Goal: Task Accomplishment & Management: Use online tool/utility

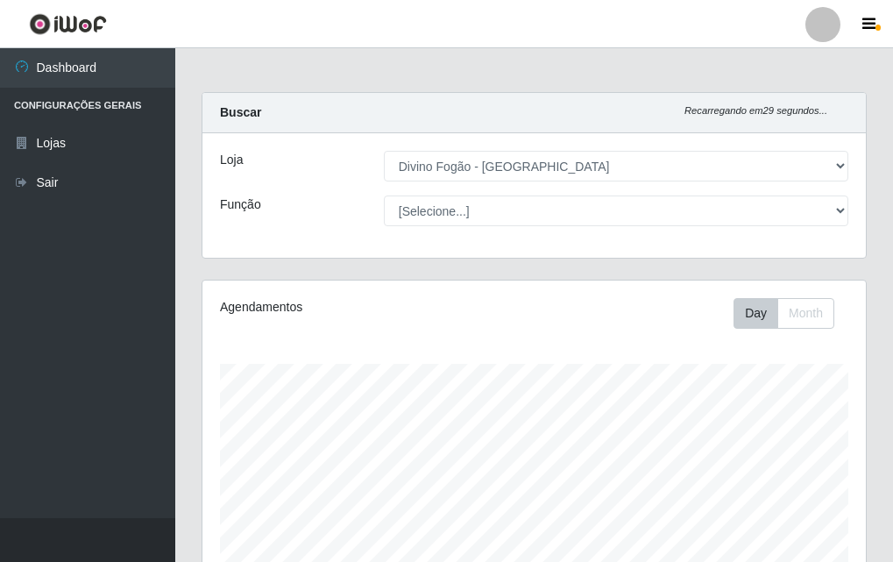
select select "499"
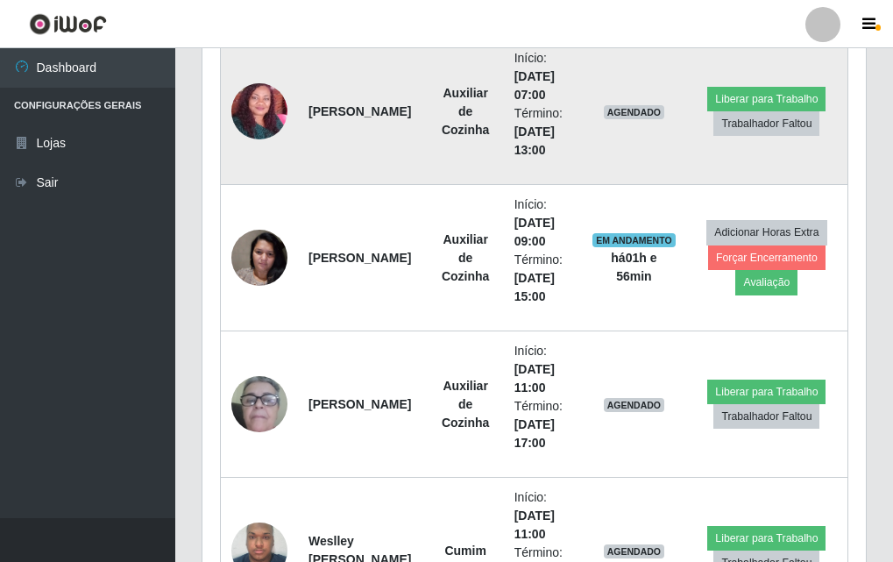
scroll to position [906, 0]
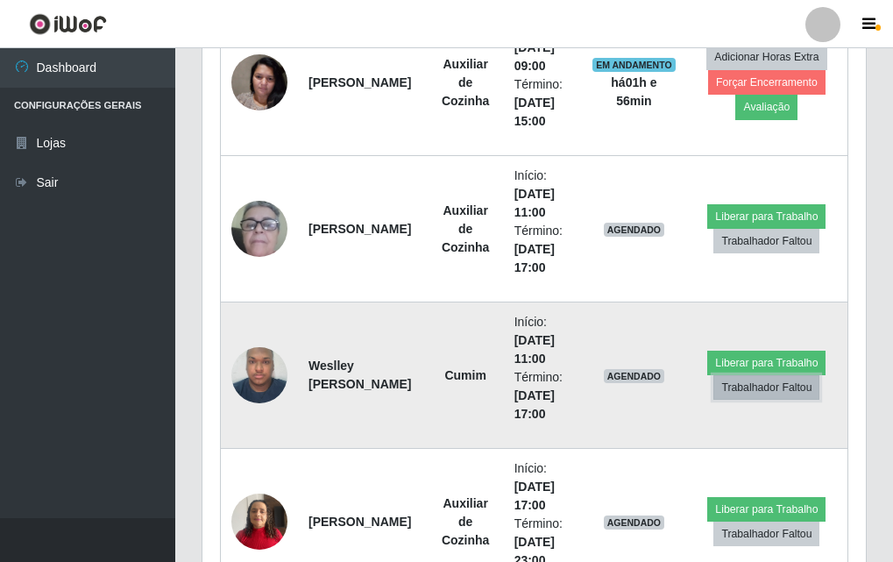
click at [785, 395] on button "Trabalhador Faltou" at bounding box center [767, 387] width 106 height 25
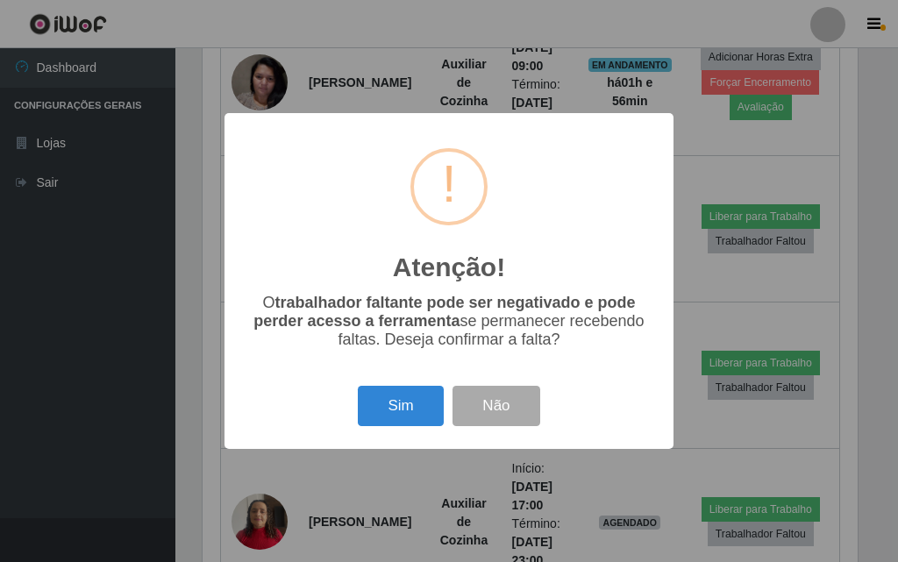
click at [797, 321] on div "Atenção! × O trabalhador faltante pode ser negativado e pode perder acesso a fe…" at bounding box center [449, 281] width 898 height 562
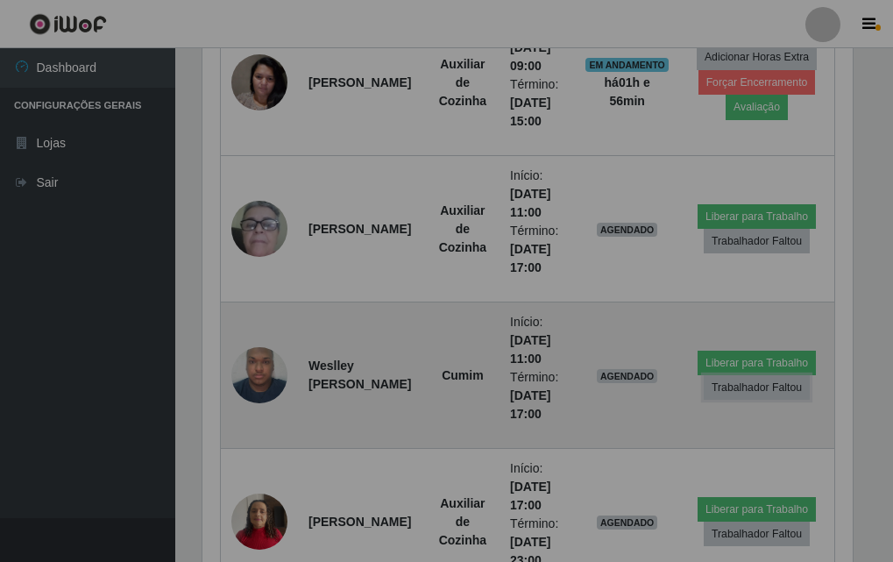
scroll to position [364, 664]
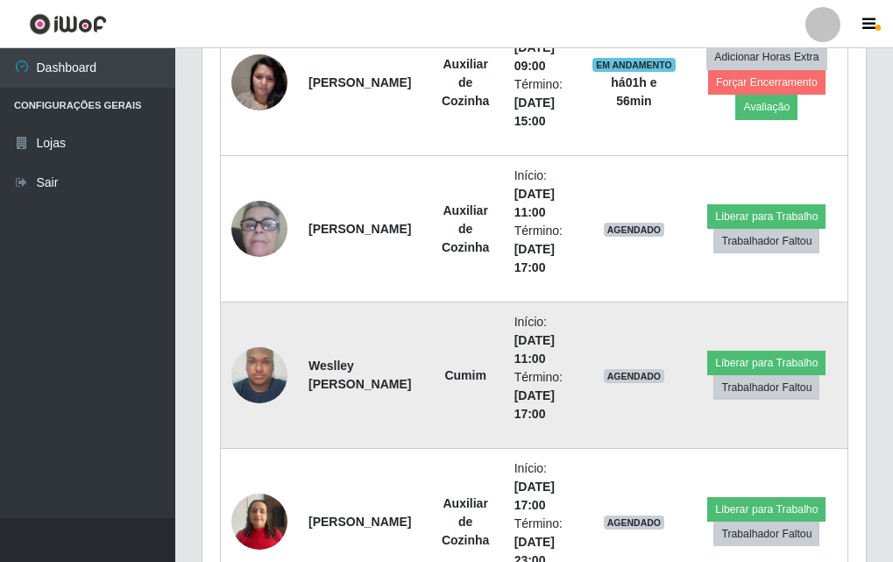
click at [638, 376] on span "AGENDADO" at bounding box center [634, 376] width 61 height 14
click at [735, 384] on button "Trabalhador Faltou" at bounding box center [767, 387] width 106 height 25
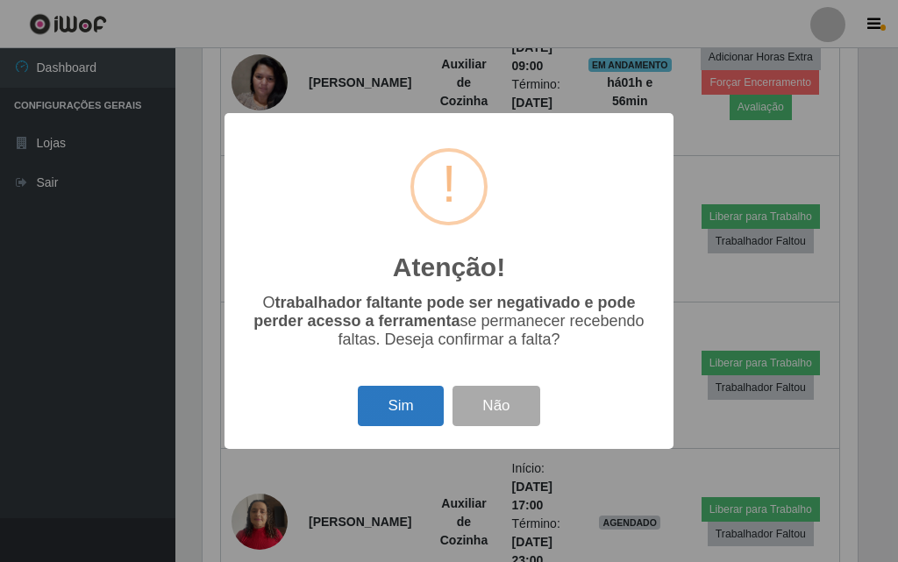
click at [402, 395] on button "Sim" at bounding box center [400, 406] width 85 height 41
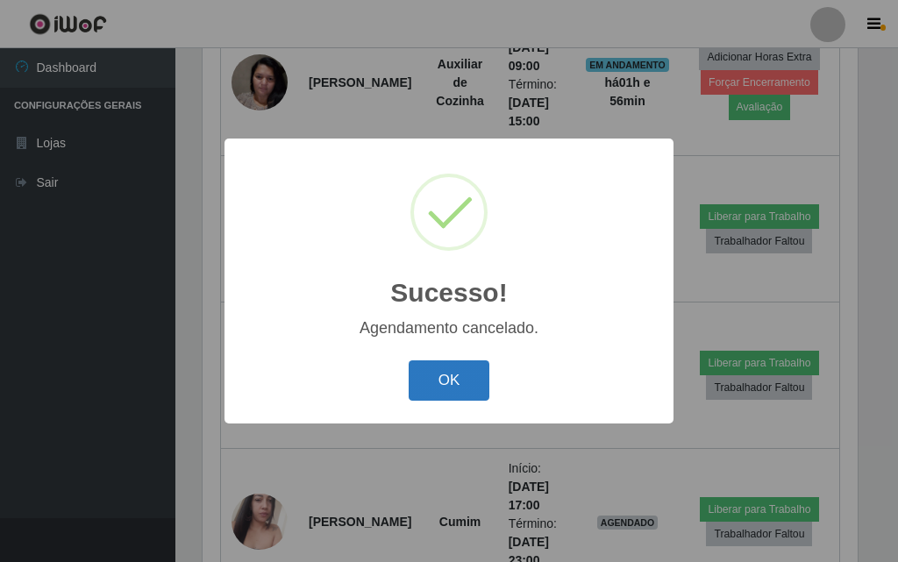
click at [423, 388] on button "OK" at bounding box center [450, 380] width 82 height 41
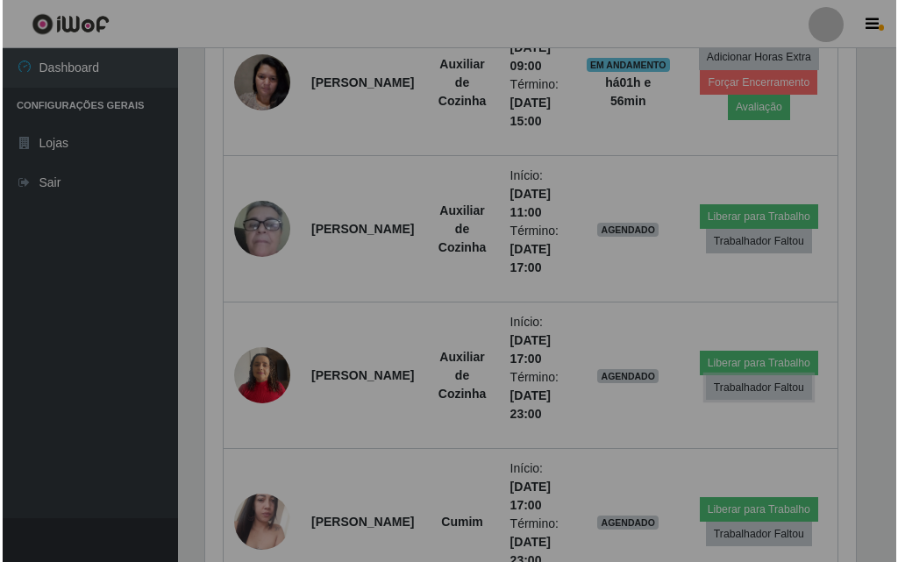
scroll to position [364, 664]
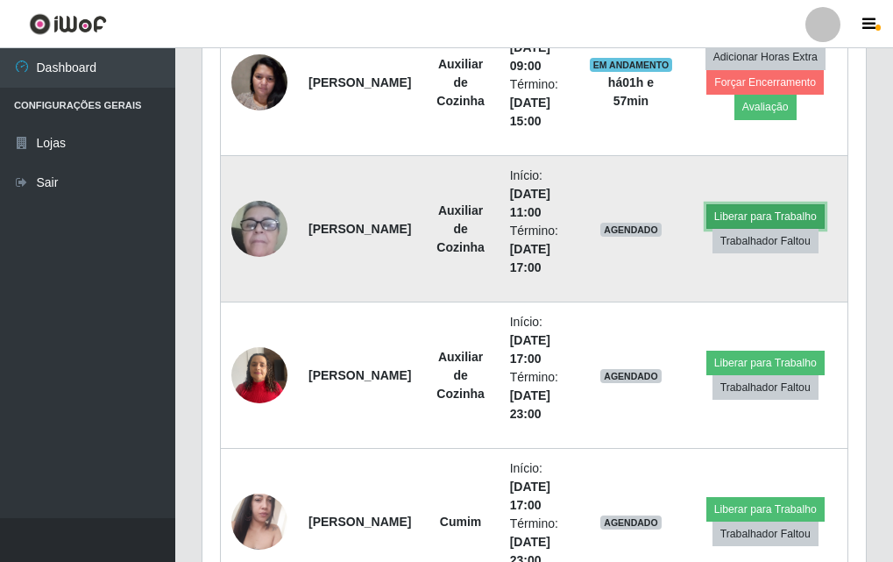
click at [751, 210] on button "Liberar para Trabalho" at bounding box center [766, 216] width 118 height 25
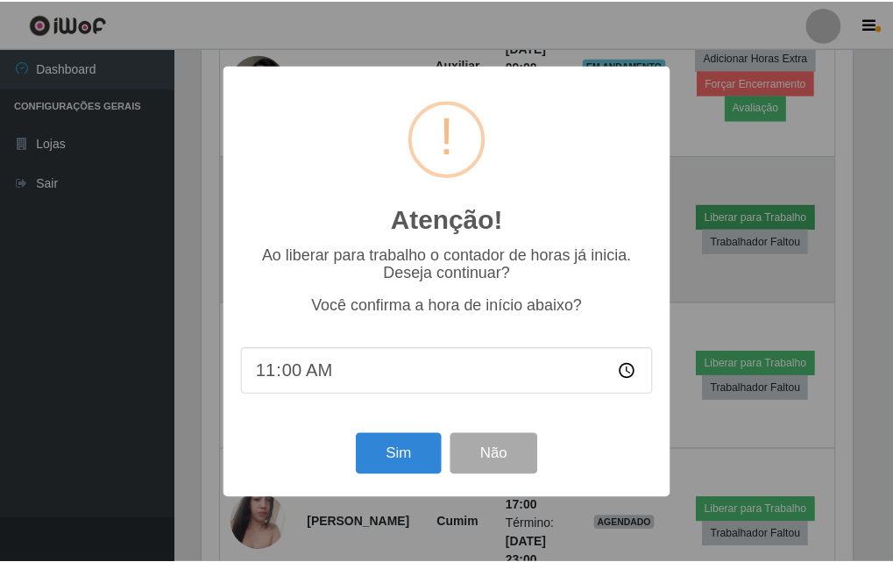
scroll to position [364, 655]
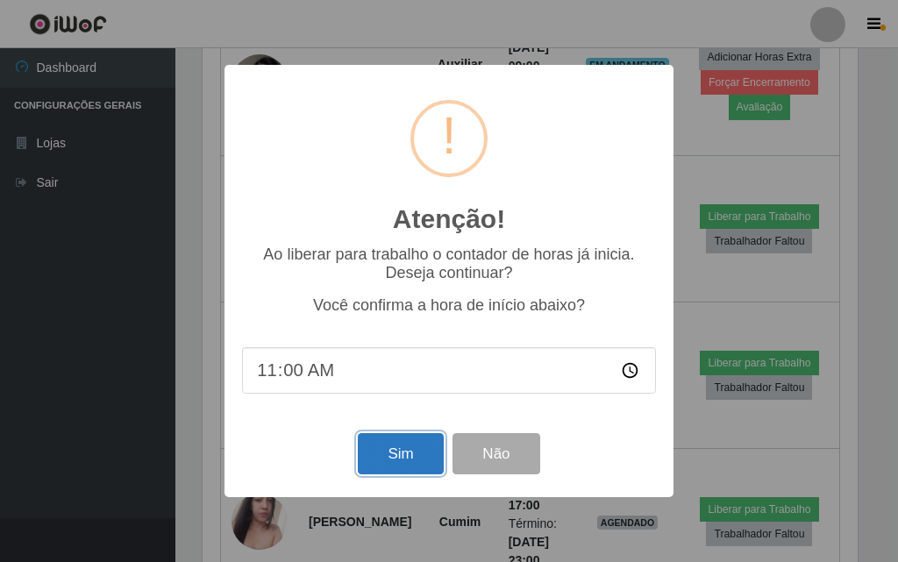
click at [393, 453] on button "Sim" at bounding box center [400, 453] width 85 height 41
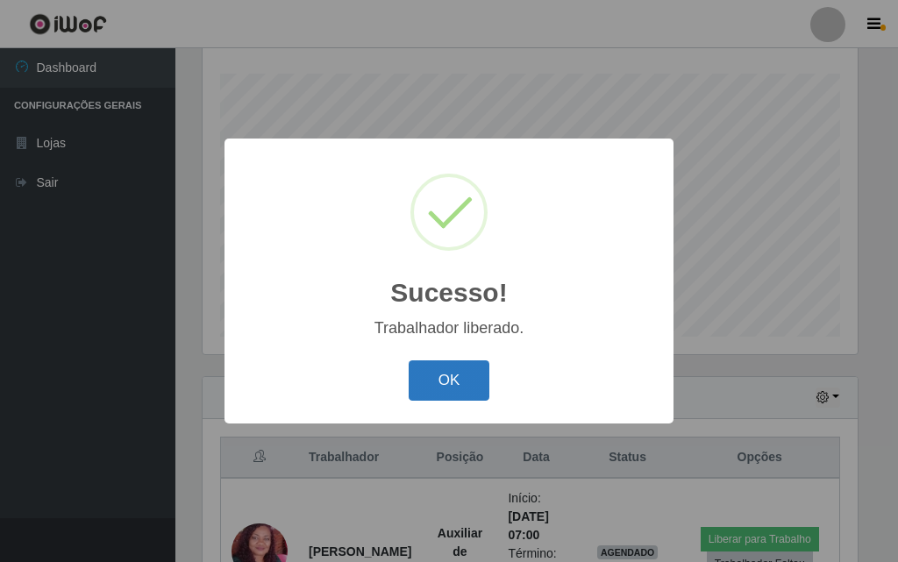
click at [452, 386] on button "OK" at bounding box center [450, 380] width 82 height 41
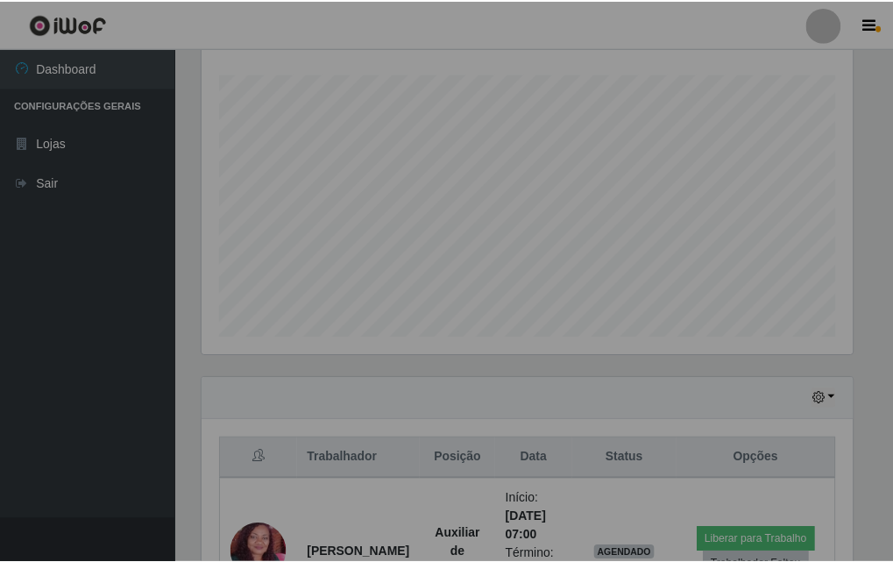
scroll to position [364, 664]
